Goal: Information Seeking & Learning: Learn about a topic

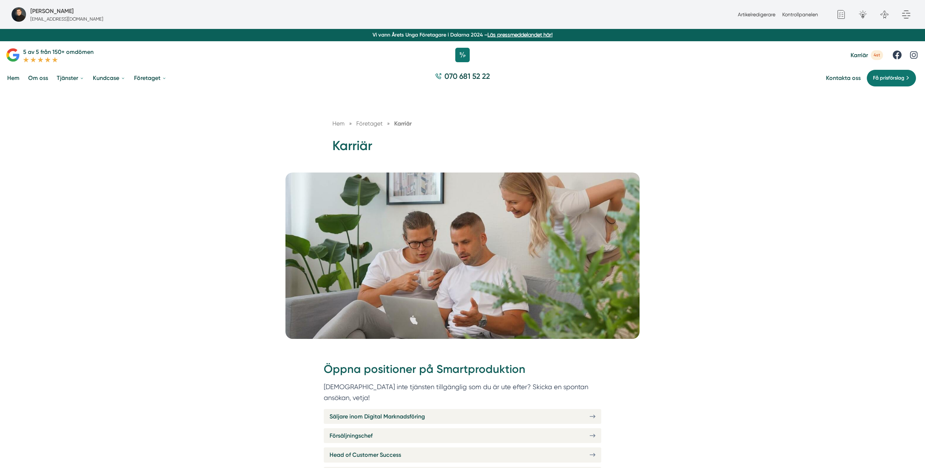
scroll to position [49, 0]
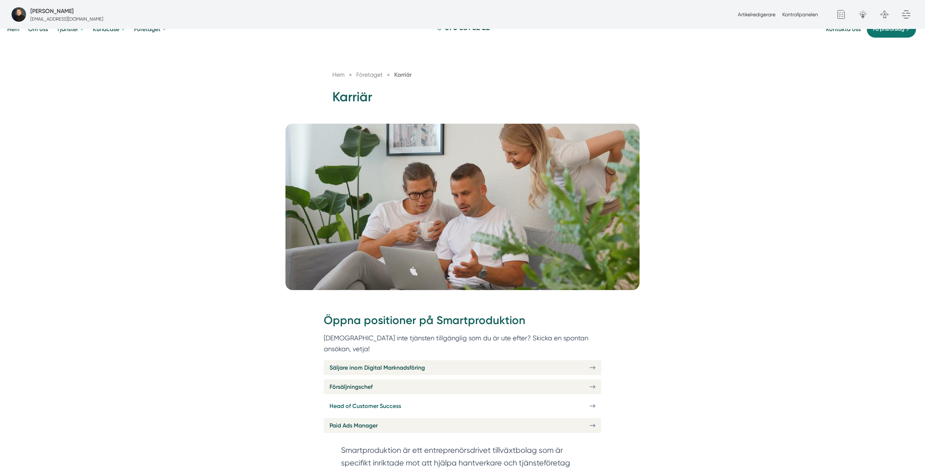
click at [380, 401] on span "Head of Customer Success" at bounding box center [366, 405] width 72 height 9
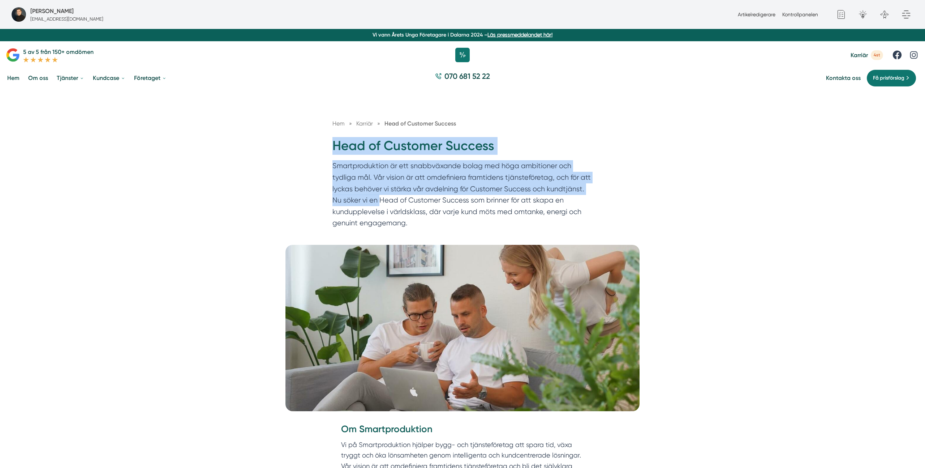
drag, startPoint x: 331, startPoint y: 146, endPoint x: 411, endPoint y: 216, distance: 106.1
click at [400, 218] on div "Hem » Karriär » Head of Customer Success Head of Customer Success Smartprodukti…" at bounding box center [463, 175] width 278 height 113
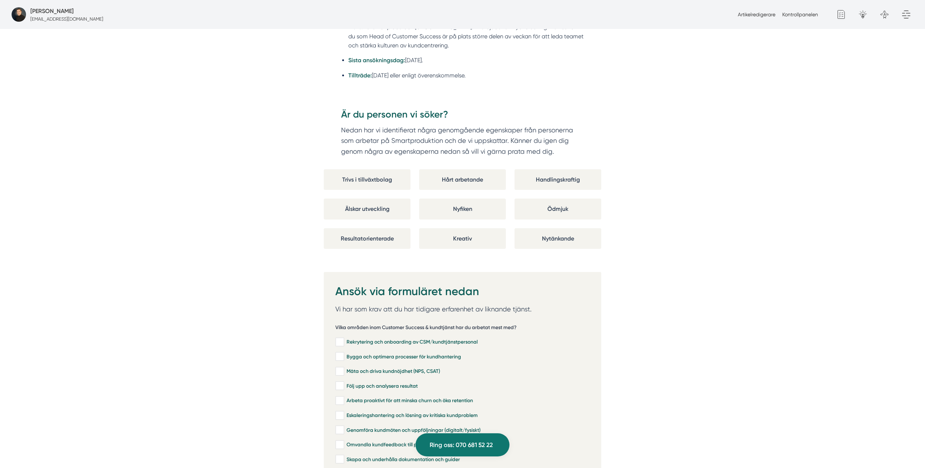
scroll to position [1216, 0]
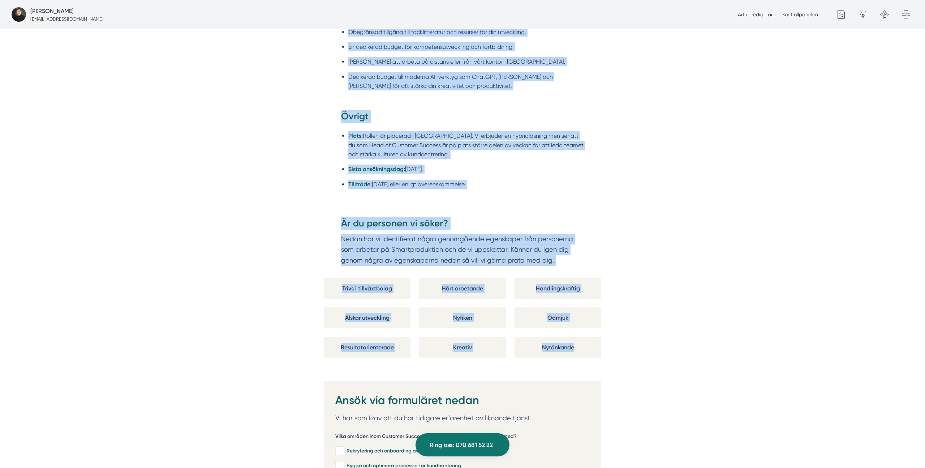
click at [617, 358] on div "Om Smartproduktion Vi på Smartproduktion hjälper bygg- och tjänsteföretag att s…" at bounding box center [462, 68] width 925 height 1725
copy div "Head of Customer Success Smartproduktion är ett snabbväxande bolag med höga amb…"
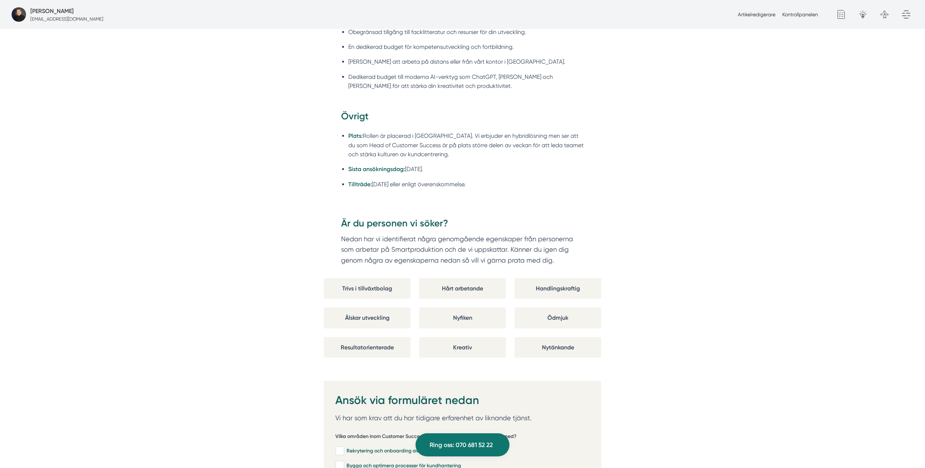
drag, startPoint x: 610, startPoint y: 274, endPoint x: 609, endPoint y: 287, distance: 13.4
click at [610, 274] on div "Om Smartproduktion Vi på Smartproduktion hjälper bygg- och tjänsteföretag att s…" at bounding box center [462, 68] width 925 height 1725
drag, startPoint x: 596, startPoint y: 343, endPoint x: 602, endPoint y: 346, distance: 6.3
click at [596, 345] on div "Nytänkande" at bounding box center [558, 347] width 87 height 21
drag, startPoint x: 602, startPoint y: 364, endPoint x: 324, endPoint y: 278, distance: 290.4
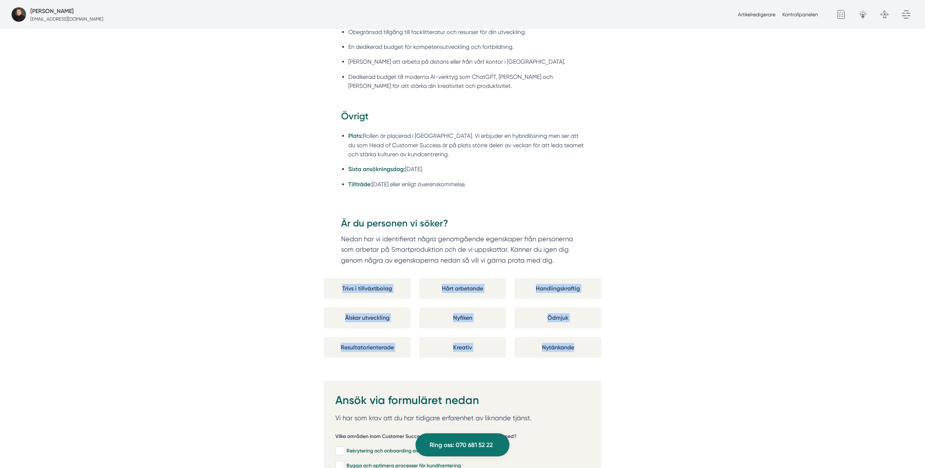
click at [324, 278] on div "Om Smartproduktion Vi på Smartproduktion hjälper bygg- och tjänsteföretag att s…" at bounding box center [462, 68] width 925 height 1725
copy div "Trivs i tillväxtbolag Hårt arbetande Handlingskraftig Älskar utveckling Nyfiken…"
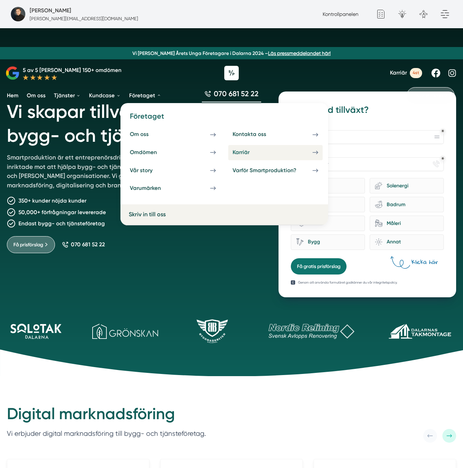
click at [248, 149] on div "Karriär" at bounding box center [249, 152] width 34 height 7
